Goal: Transaction & Acquisition: Purchase product/service

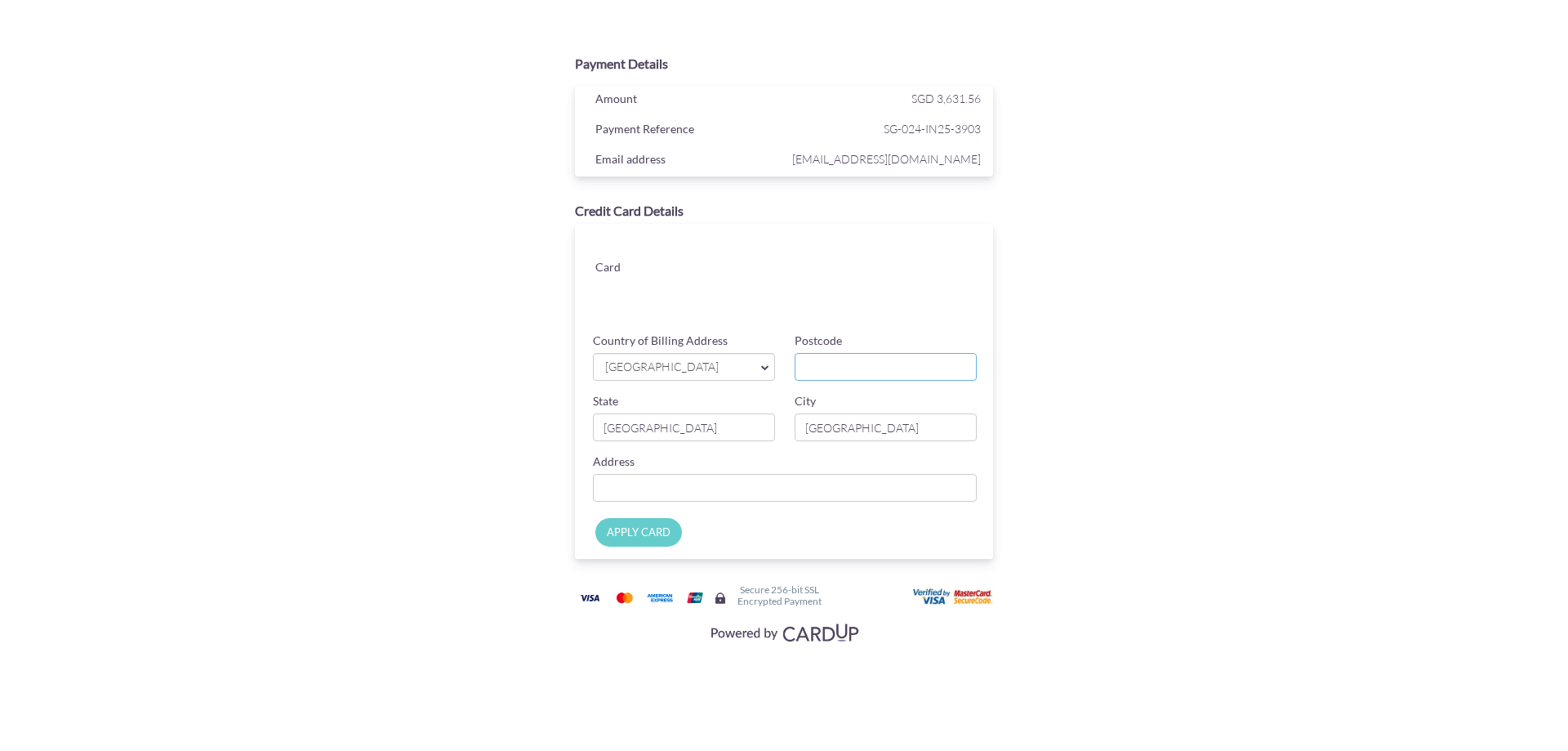
click at [902, 354] on input "Postcode" at bounding box center [885, 366] width 182 height 28
type input "439827"
type input "[STREET_ADDRESS][PERSON_NAME][PERSON_NAME] ,"
click at [649, 540] on input "APPLY CARD" at bounding box center [638, 532] width 87 height 29
type input "Applying..."
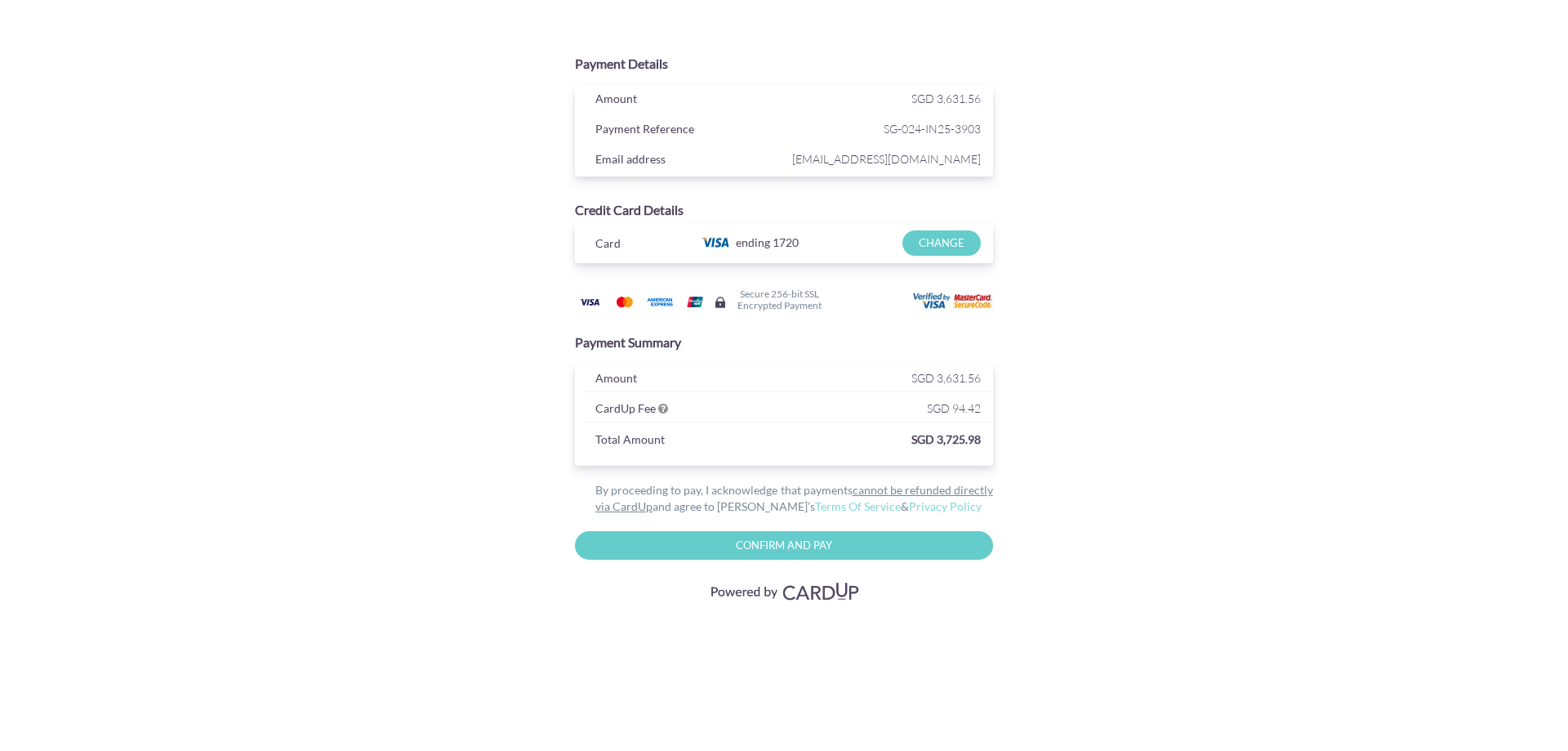
click at [762, 542] on input "Confirm and Pay" at bounding box center [784, 546] width 419 height 29
type input "Please wait..."
